Goal: Task Accomplishment & Management: Manage account settings

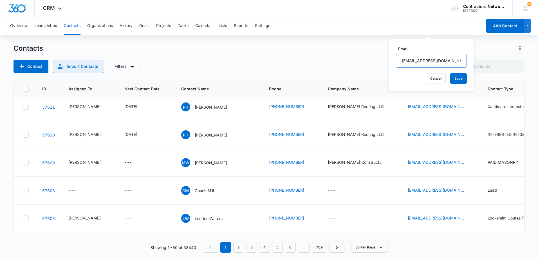
scroll to position [84, 0]
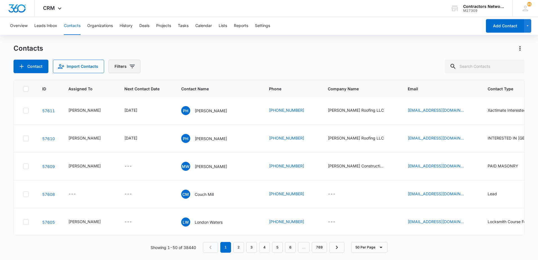
click at [132, 67] on icon "Filters" at bounding box center [132, 66] width 7 height 7
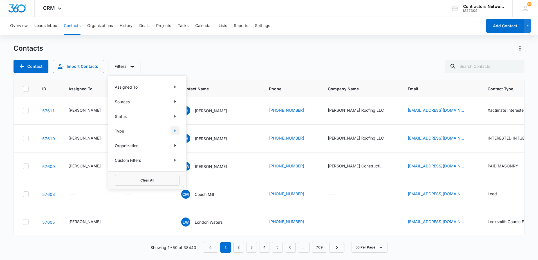
click at [176, 129] on icon "Show Type filters" at bounding box center [175, 130] width 7 height 7
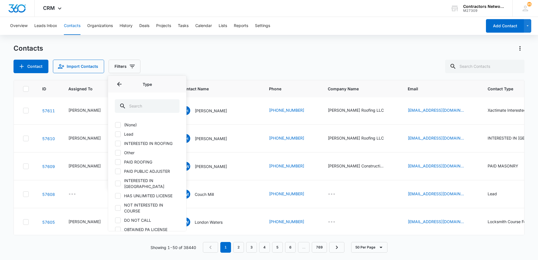
click at [119, 134] on icon at bounding box center [117, 134] width 3 height 3
click at [115, 134] on input "Lead" at bounding box center [115, 134] width 0 height 0
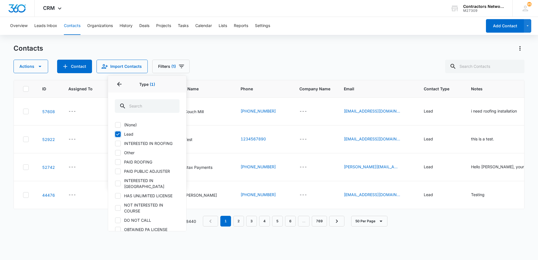
scroll to position [0, 0]
click at [119, 134] on icon at bounding box center [117, 134] width 3 height 3
click at [115, 134] on input "Lead" at bounding box center [115, 134] width 0 height 0
checkbox input "false"
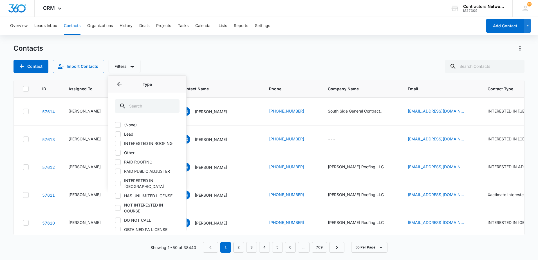
click at [250, 60] on div "Contact Import Contacts Filters Assigned To Sources Status Type Type (None) Lea…" at bounding box center [269, 67] width 511 height 14
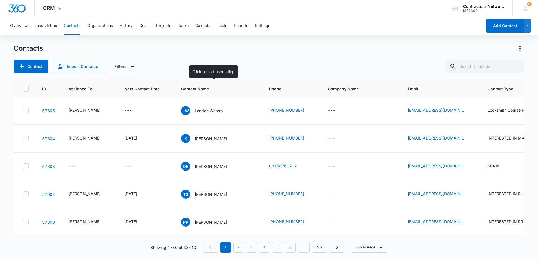
scroll to position [197, 0]
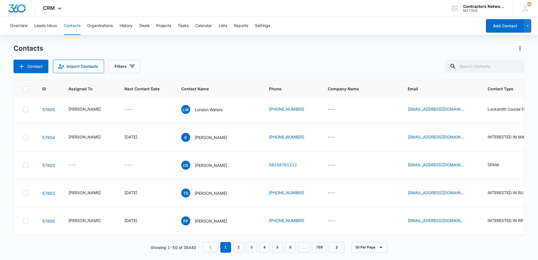
click at [501, 84] on icon "Contact Type - Lead - Select to Edit Field" at bounding box center [503, 81] width 5 height 5
click at [485, 142] on icon "Remove Lead" at bounding box center [485, 140] width 3 height 3
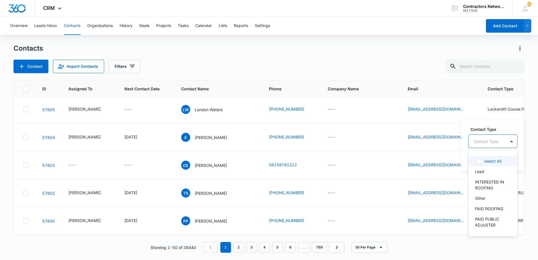
click at [481, 145] on div "Contact Type" at bounding box center [487, 141] width 37 height 13
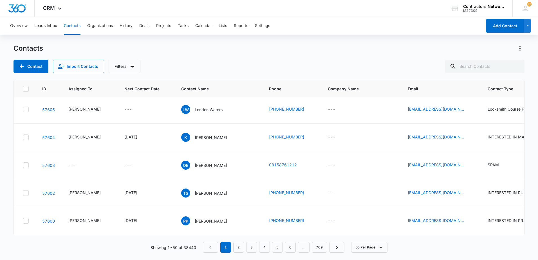
click at [500, 85] on icon "Contact Type - Lead - Select to Edit Field" at bounding box center [503, 81] width 7 height 7
click at [486, 140] on icon "Remove Lead" at bounding box center [486, 141] width 4 height 4
click at [486, 142] on div at bounding box center [486, 141] width 25 height 7
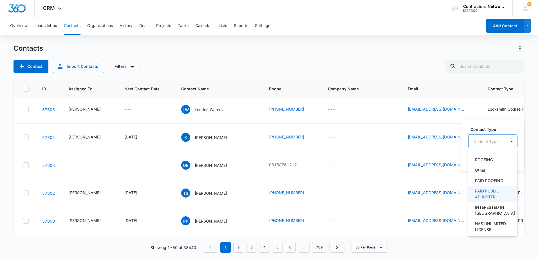
scroll to position [0, 0]
click at [499, 197] on div "Other" at bounding box center [492, 198] width 35 height 6
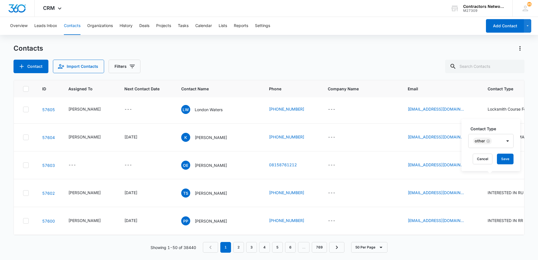
drag, startPoint x: 466, startPoint y: 168, endPoint x: 502, endPoint y: 165, distance: 35.8
click at [467, 168] on div "Contact Type Other Cancel Save" at bounding box center [491, 145] width 59 height 52
click at [503, 161] on button "Save" at bounding box center [505, 159] width 17 height 11
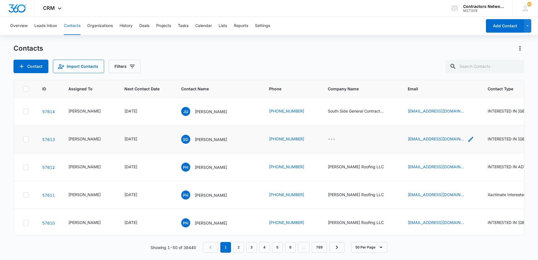
click at [468, 142] on icon "Email - sayates0425@gmail.com - Select to Edit Field" at bounding box center [470, 139] width 5 height 5
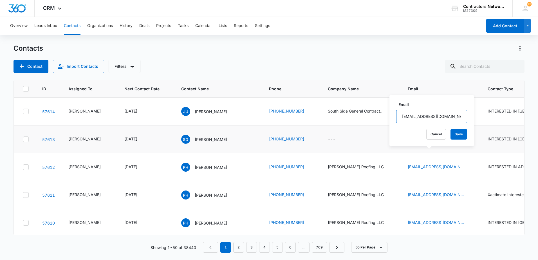
click at [445, 119] on input "[EMAIL_ADDRESS][DOMAIN_NAME]" at bounding box center [431, 117] width 71 height 14
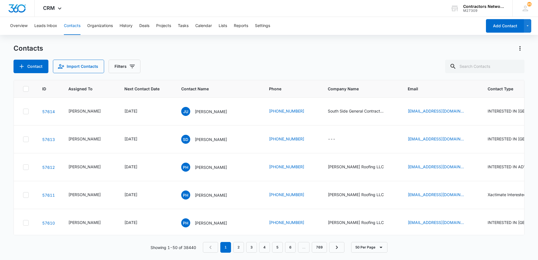
click at [216, 64] on div "Contact Import Contacts Filters" at bounding box center [269, 67] width 511 height 14
